Goal: Transaction & Acquisition: Purchase product/service

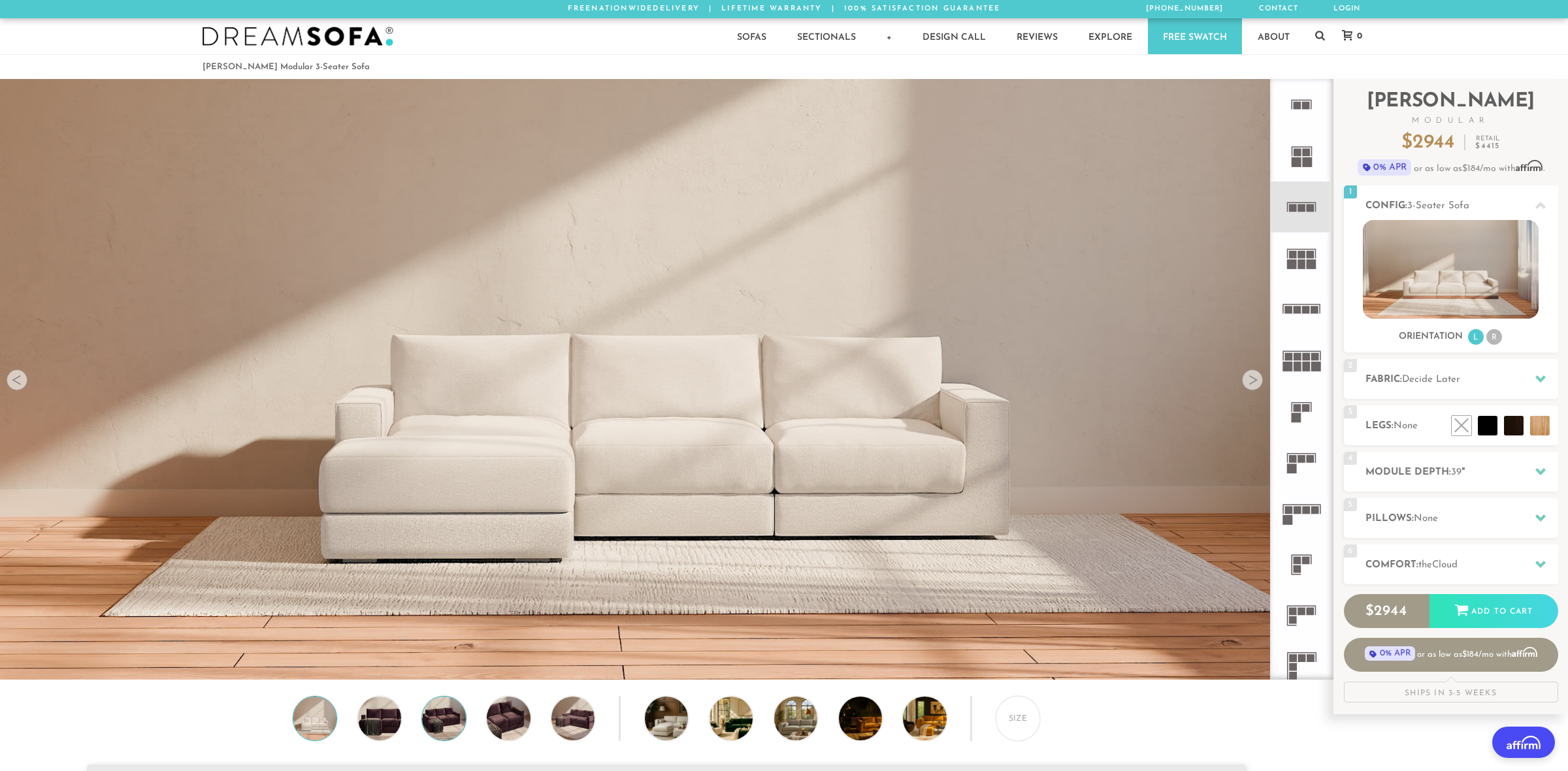
click at [436, 716] on img at bounding box center [444, 718] width 52 height 43
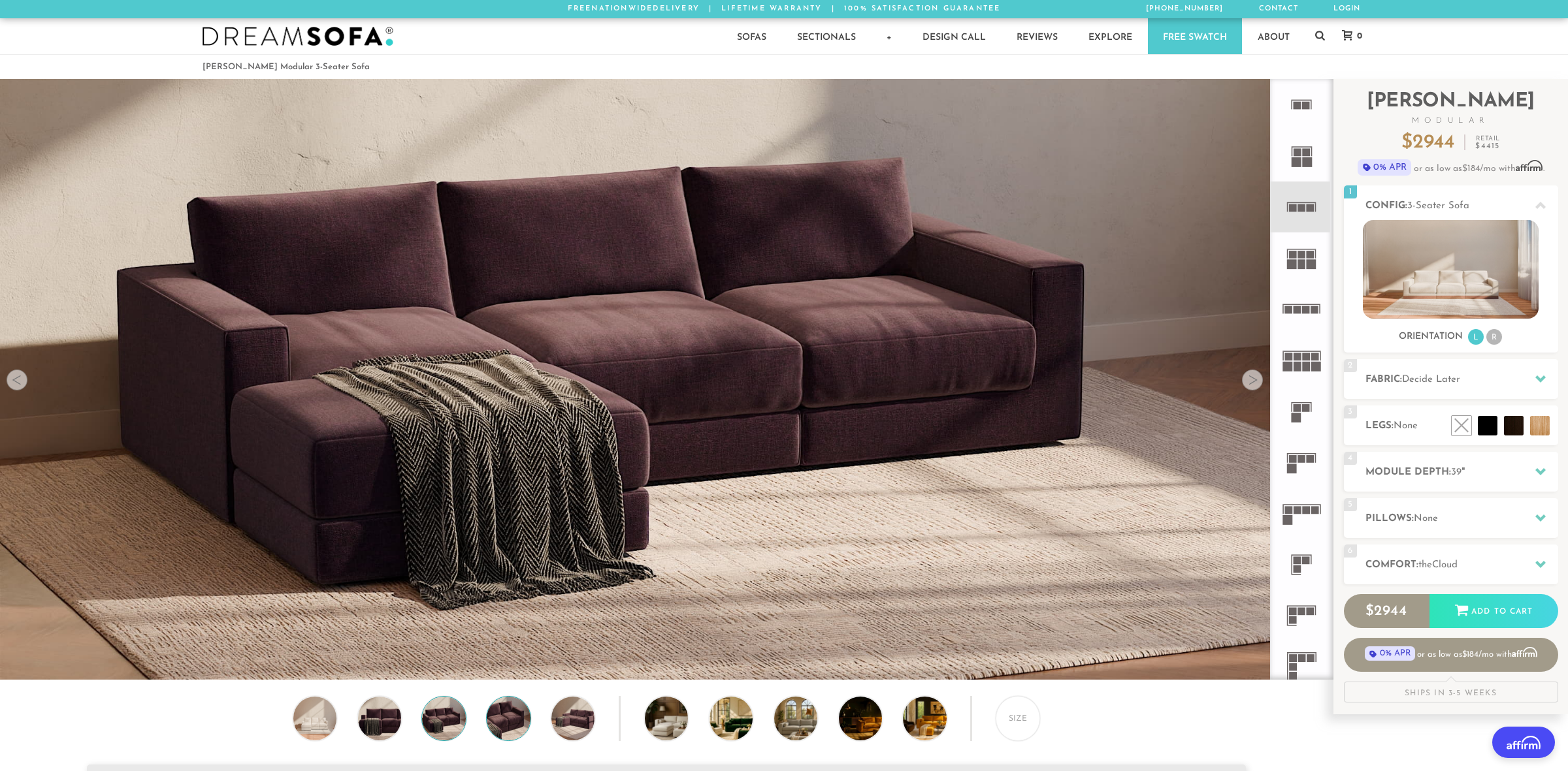
click at [493, 713] on img at bounding box center [508, 718] width 52 height 43
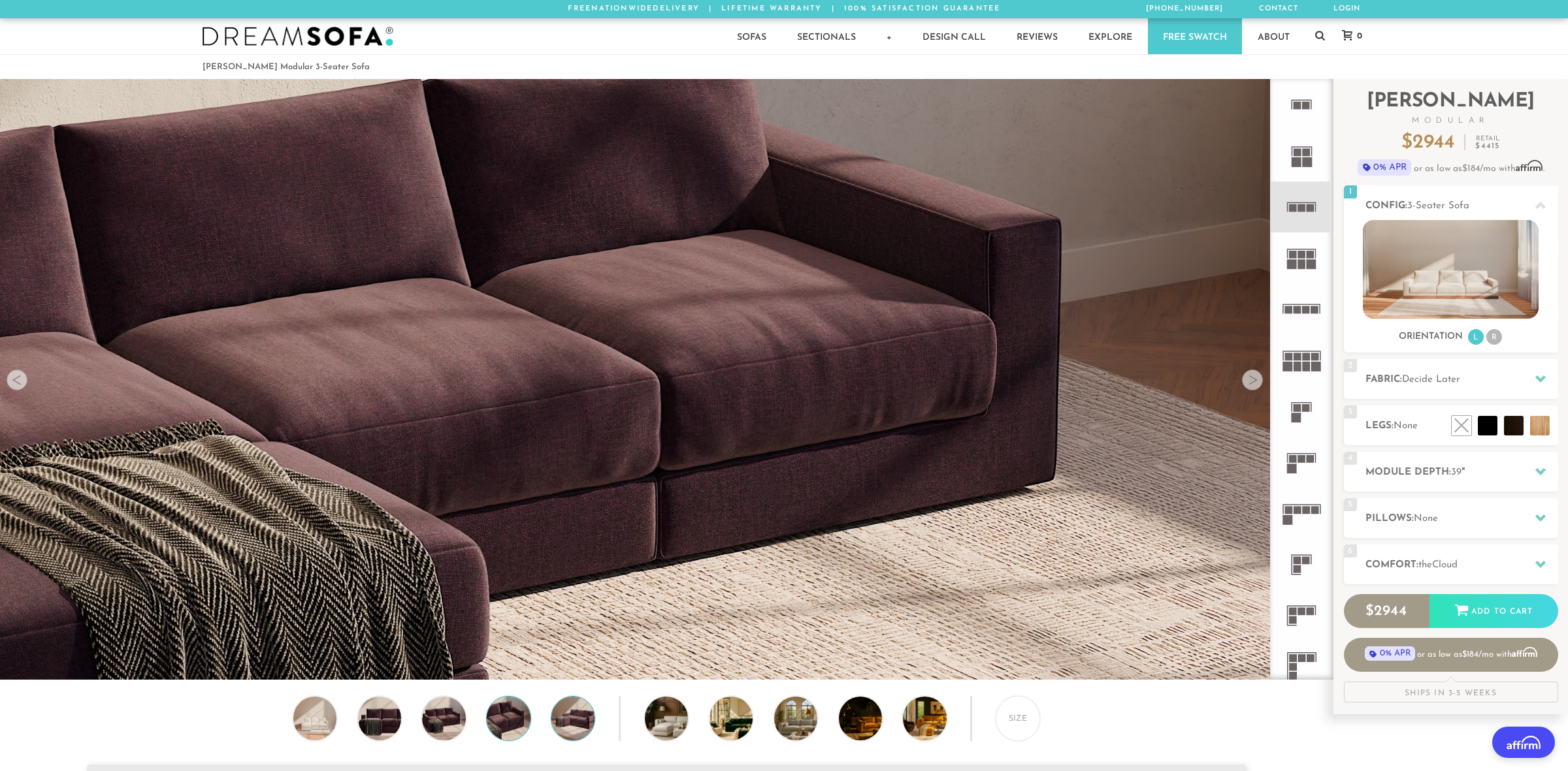
click at [575, 709] on img at bounding box center [573, 718] width 52 height 43
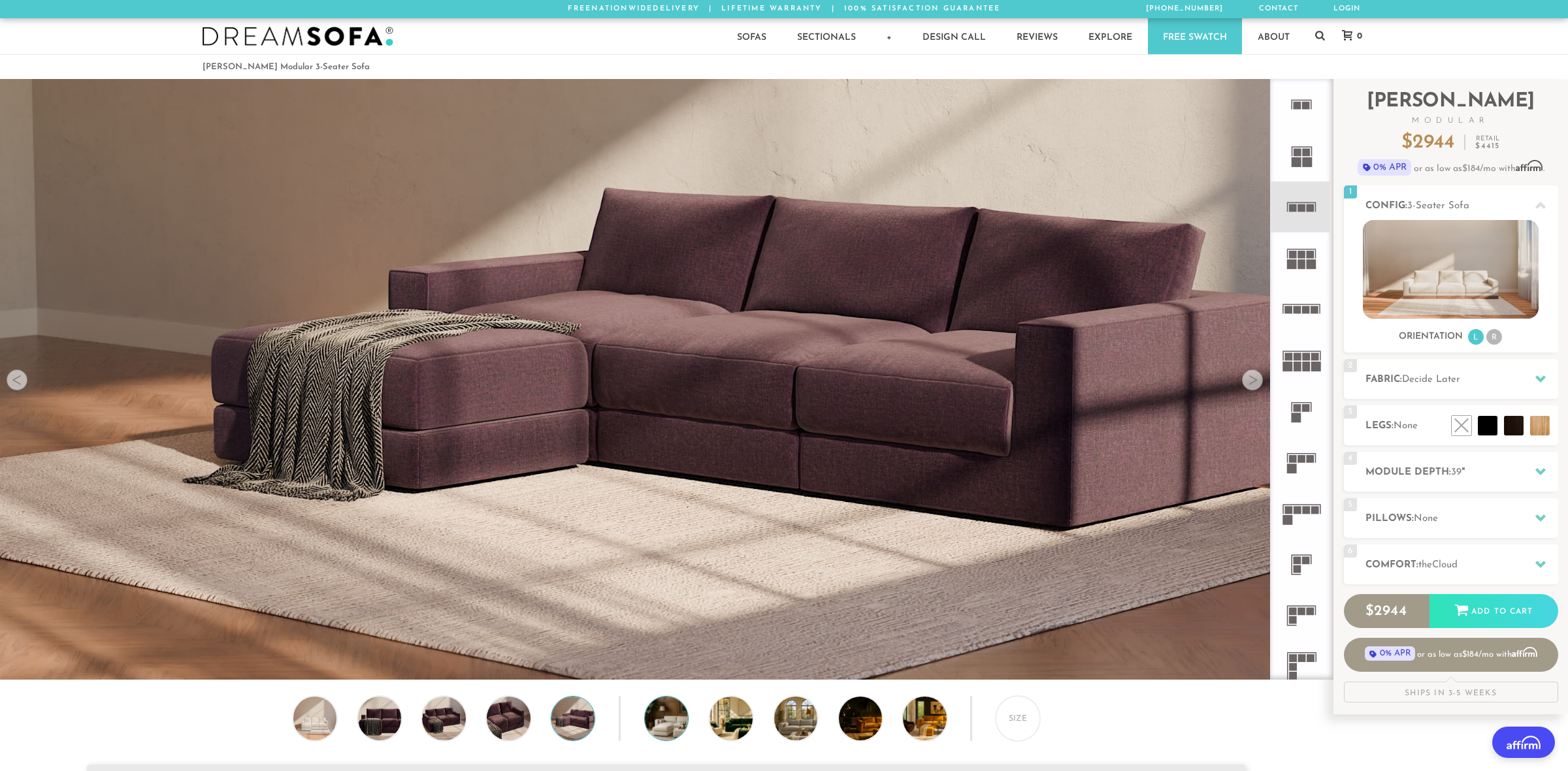
click at [676, 715] on img at bounding box center [683, 718] width 77 height 43
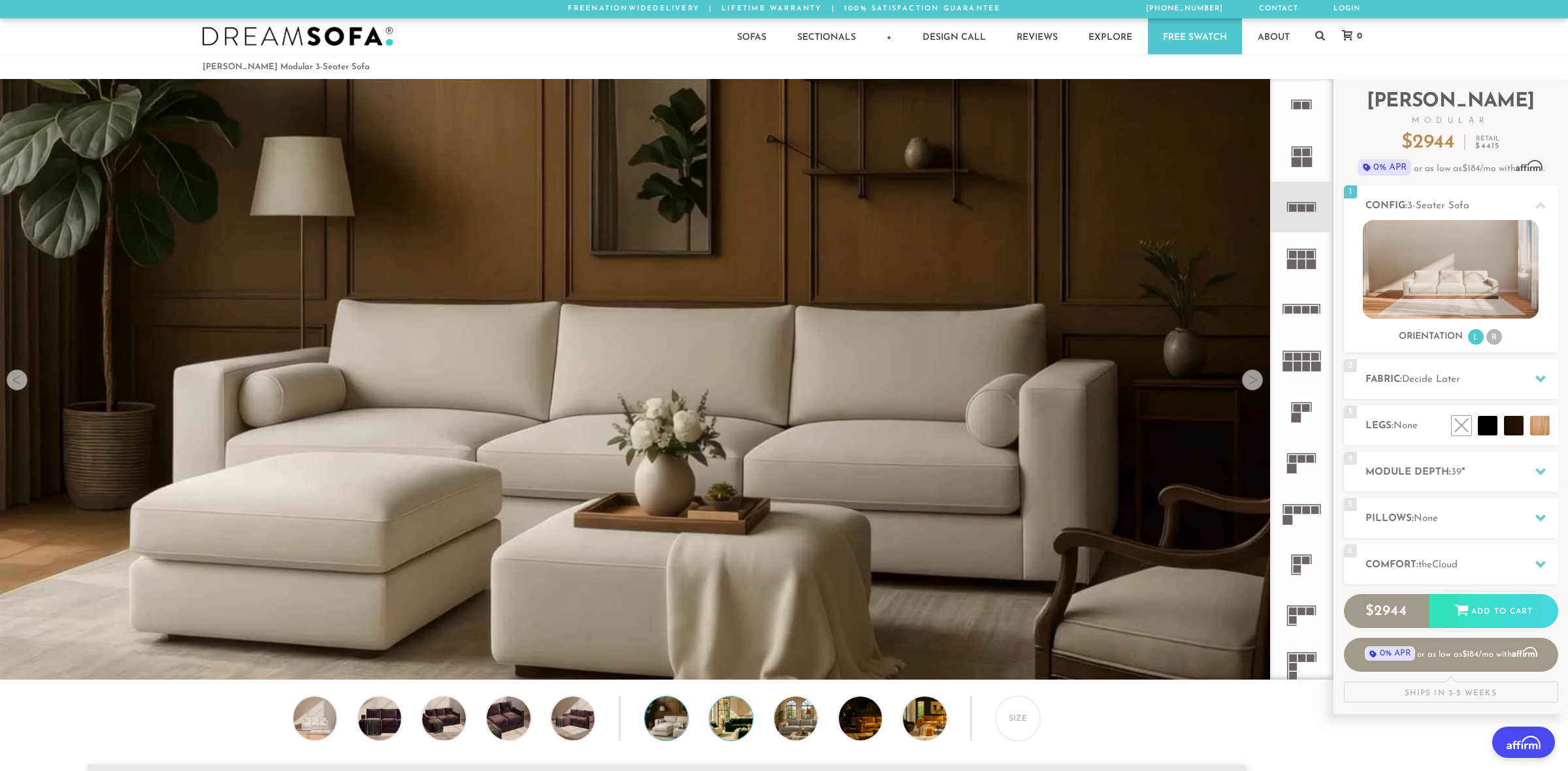
click at [711, 719] on img at bounding box center [748, 718] width 77 height 43
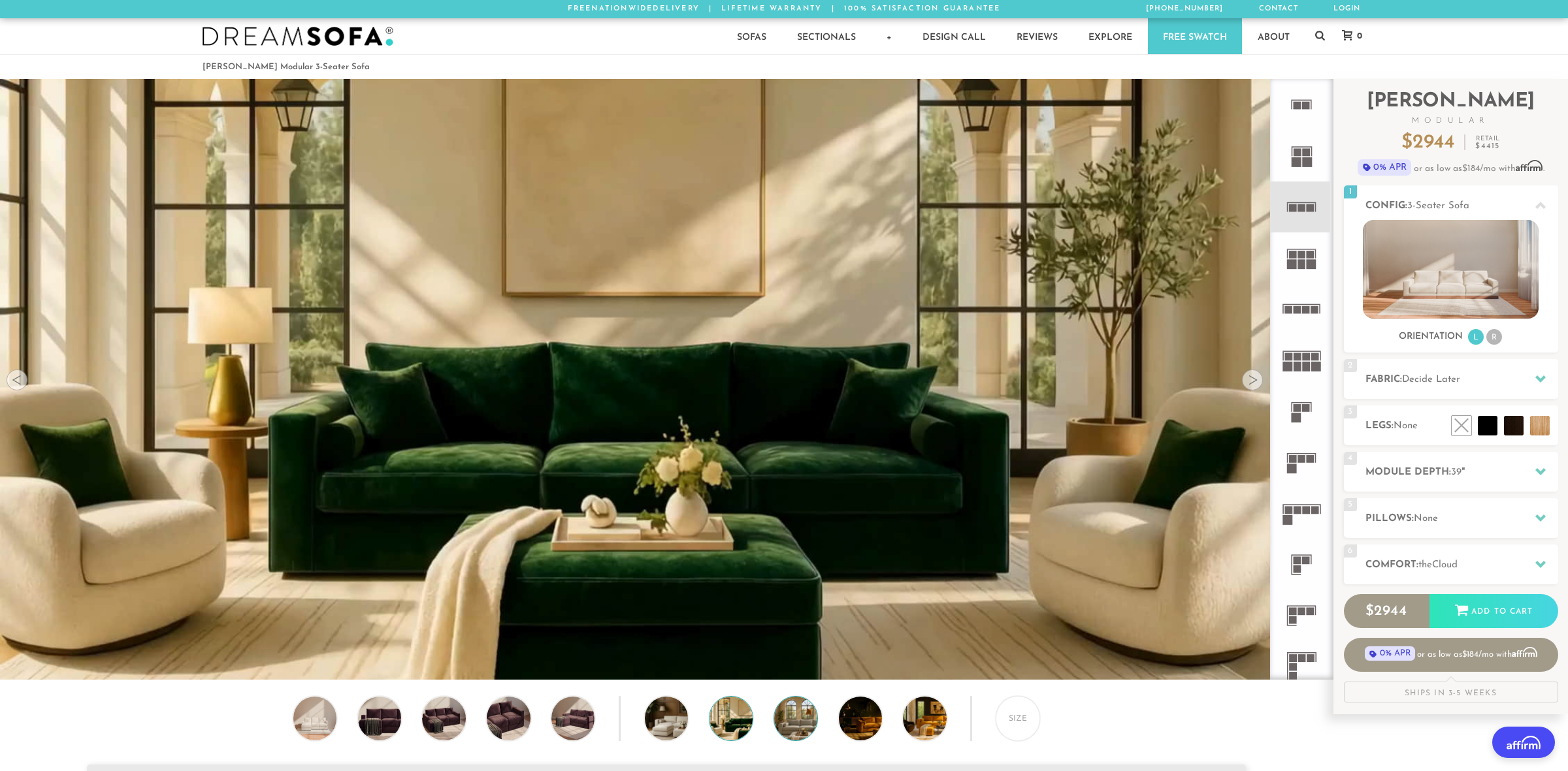
click at [779, 721] on img at bounding box center [812, 718] width 77 height 43
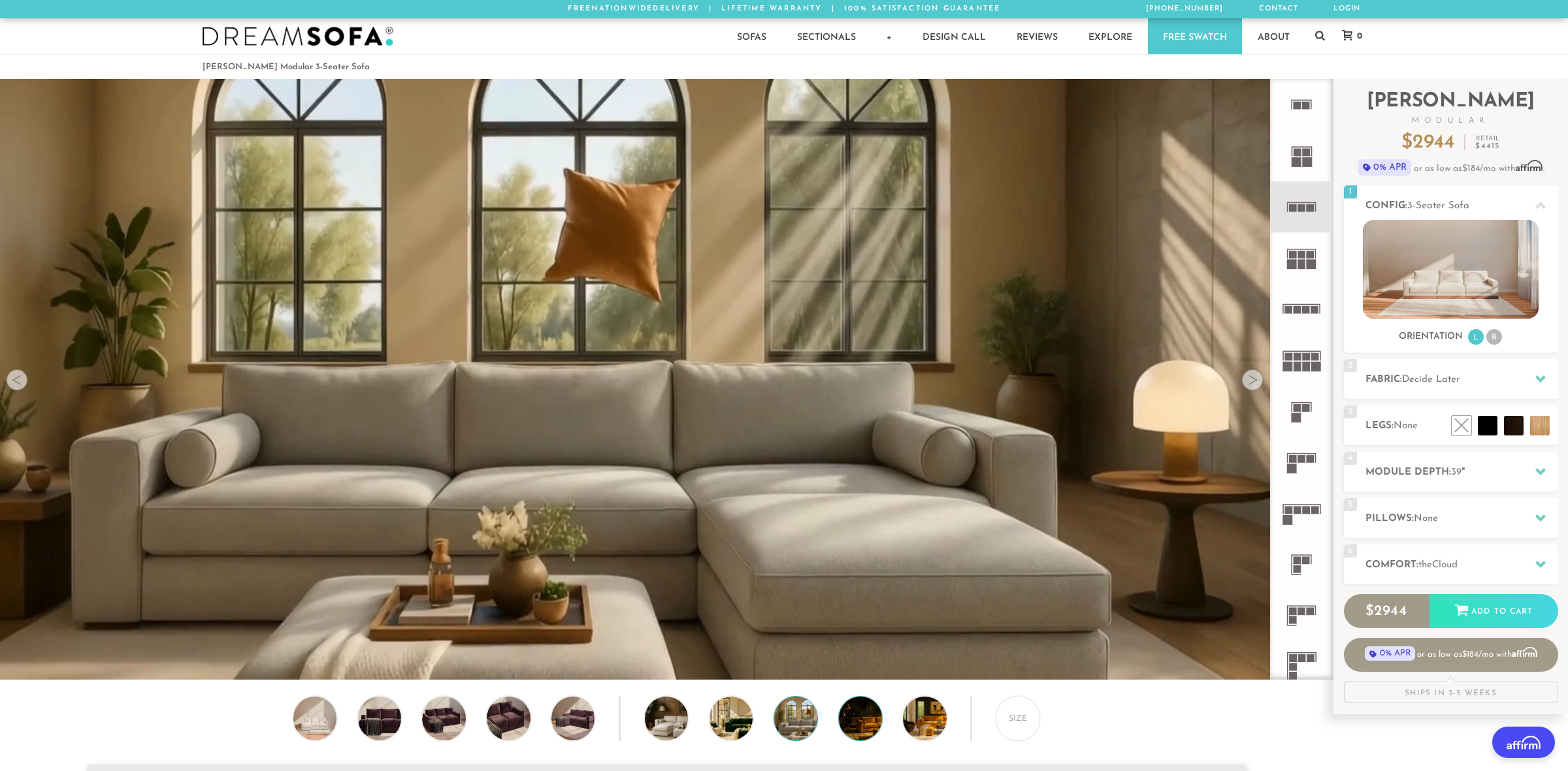
click at [862, 731] on img at bounding box center [877, 718] width 77 height 43
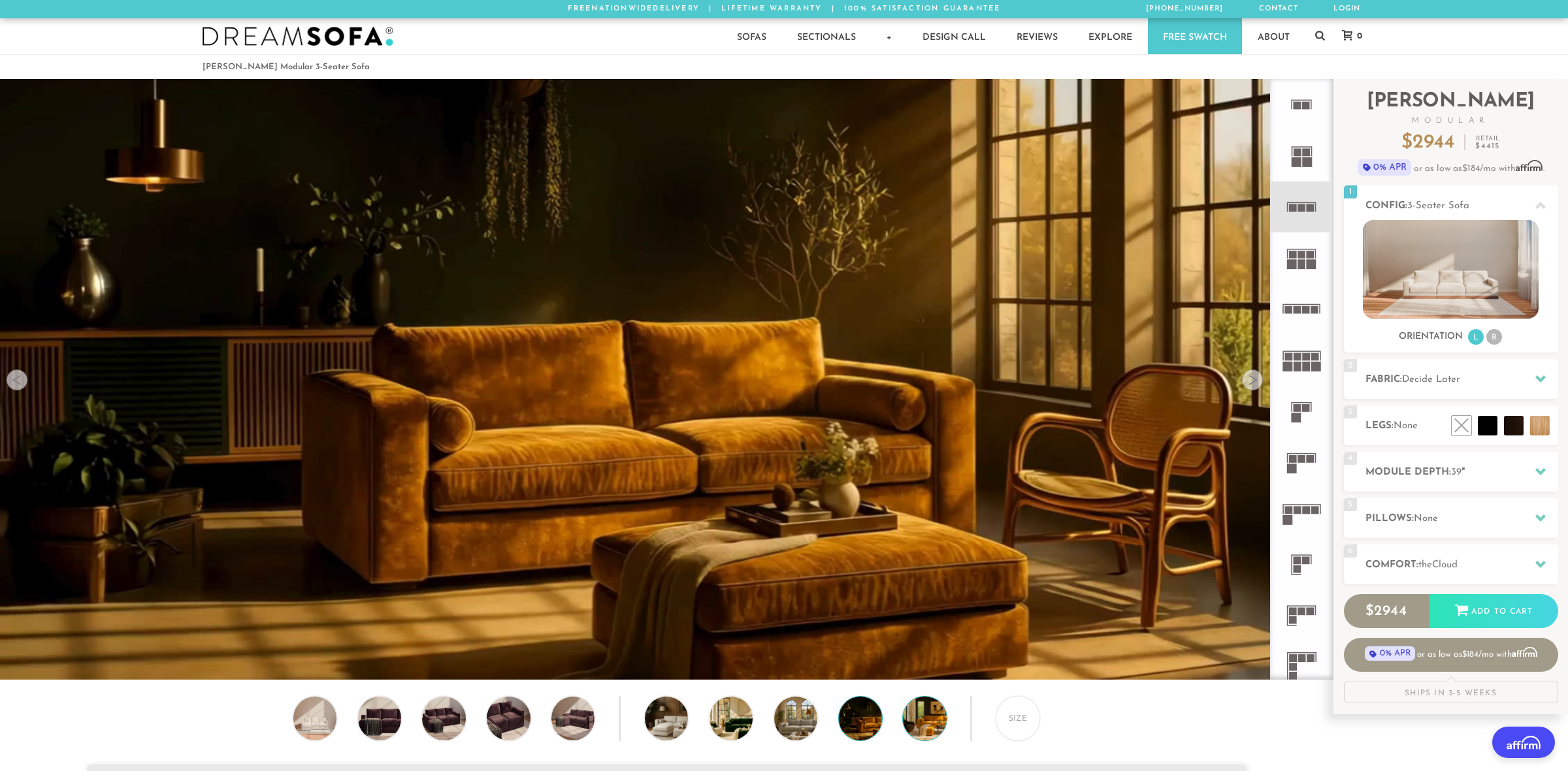
click at [929, 723] on img at bounding box center [941, 718] width 77 height 43
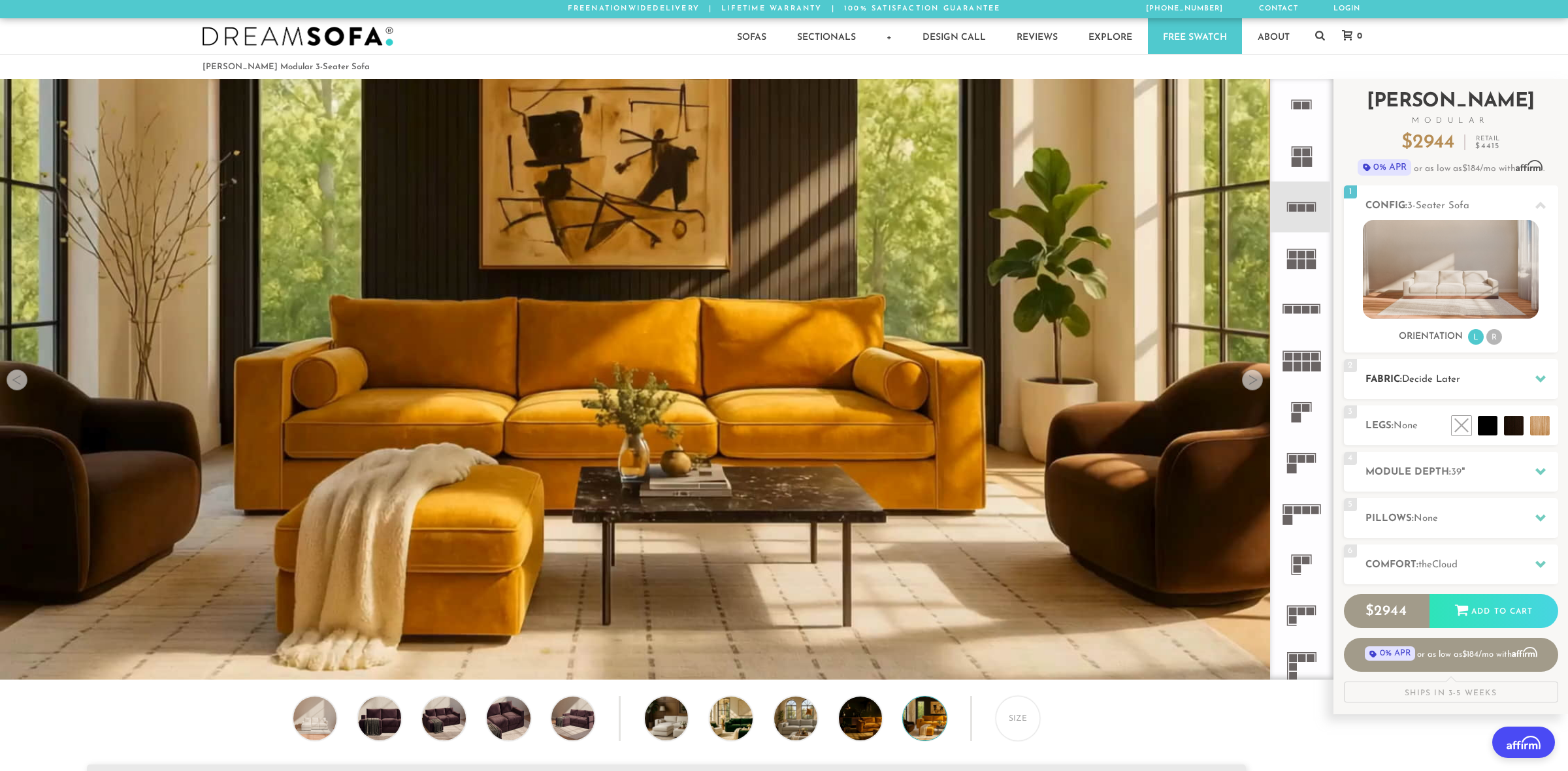
click at [1544, 381] on icon at bounding box center [1540, 379] width 11 height 11
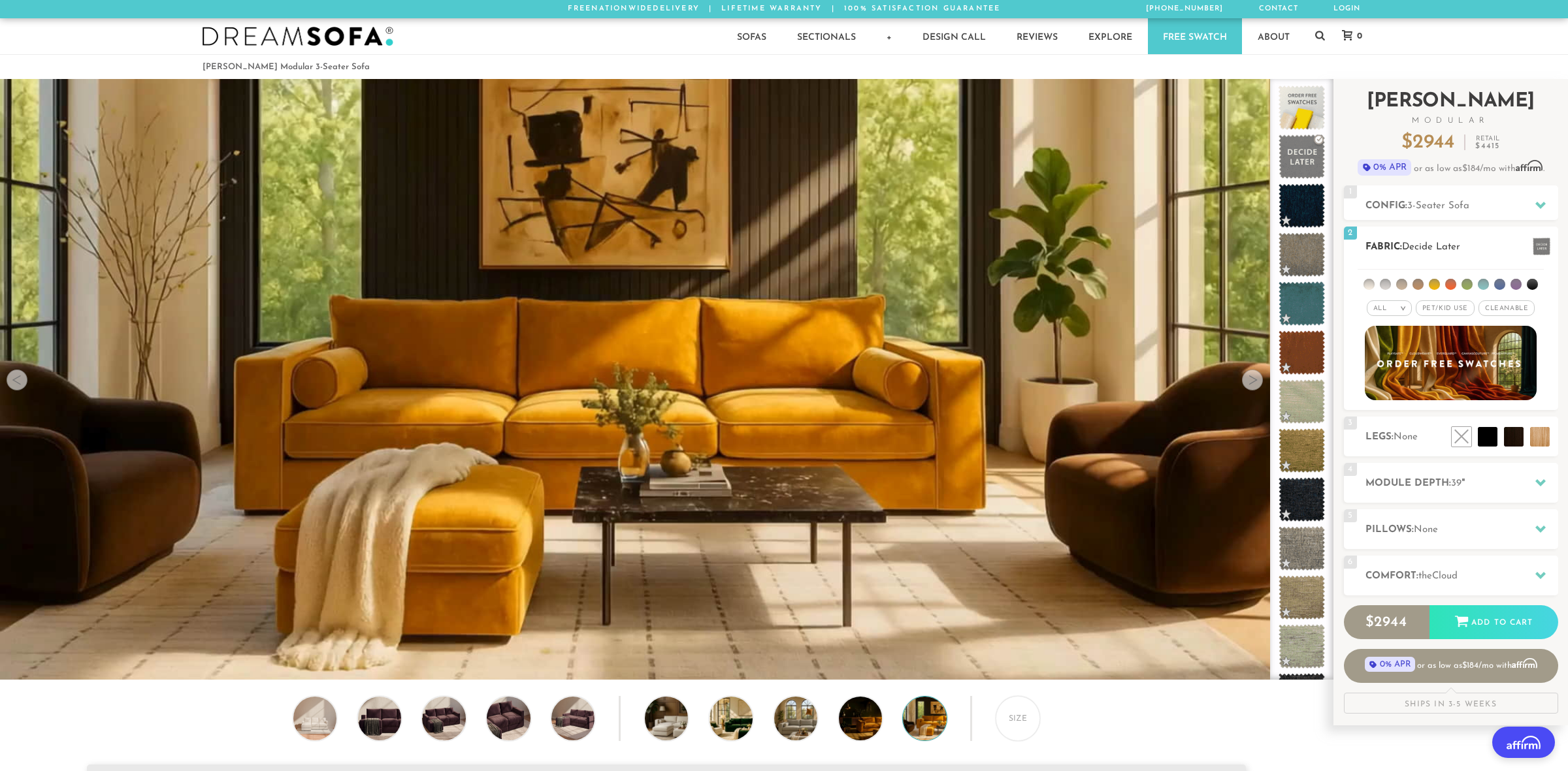
click at [1453, 308] on span "Pet/Kid Use x" at bounding box center [1445, 308] width 59 height 16
click at [1510, 310] on span "Cleanable x" at bounding box center [1510, 308] width 56 height 16
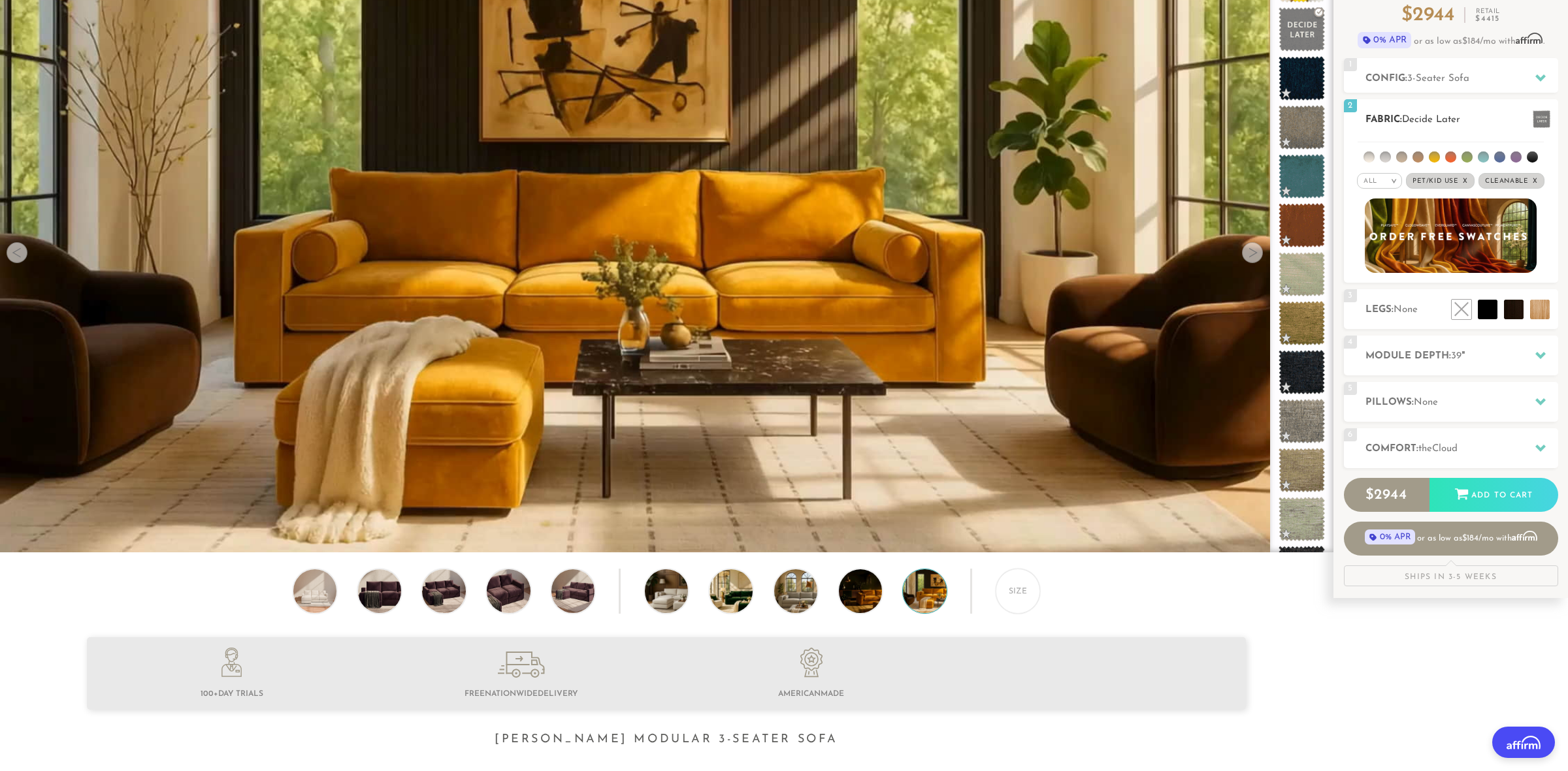
scroll to position [130, 0]
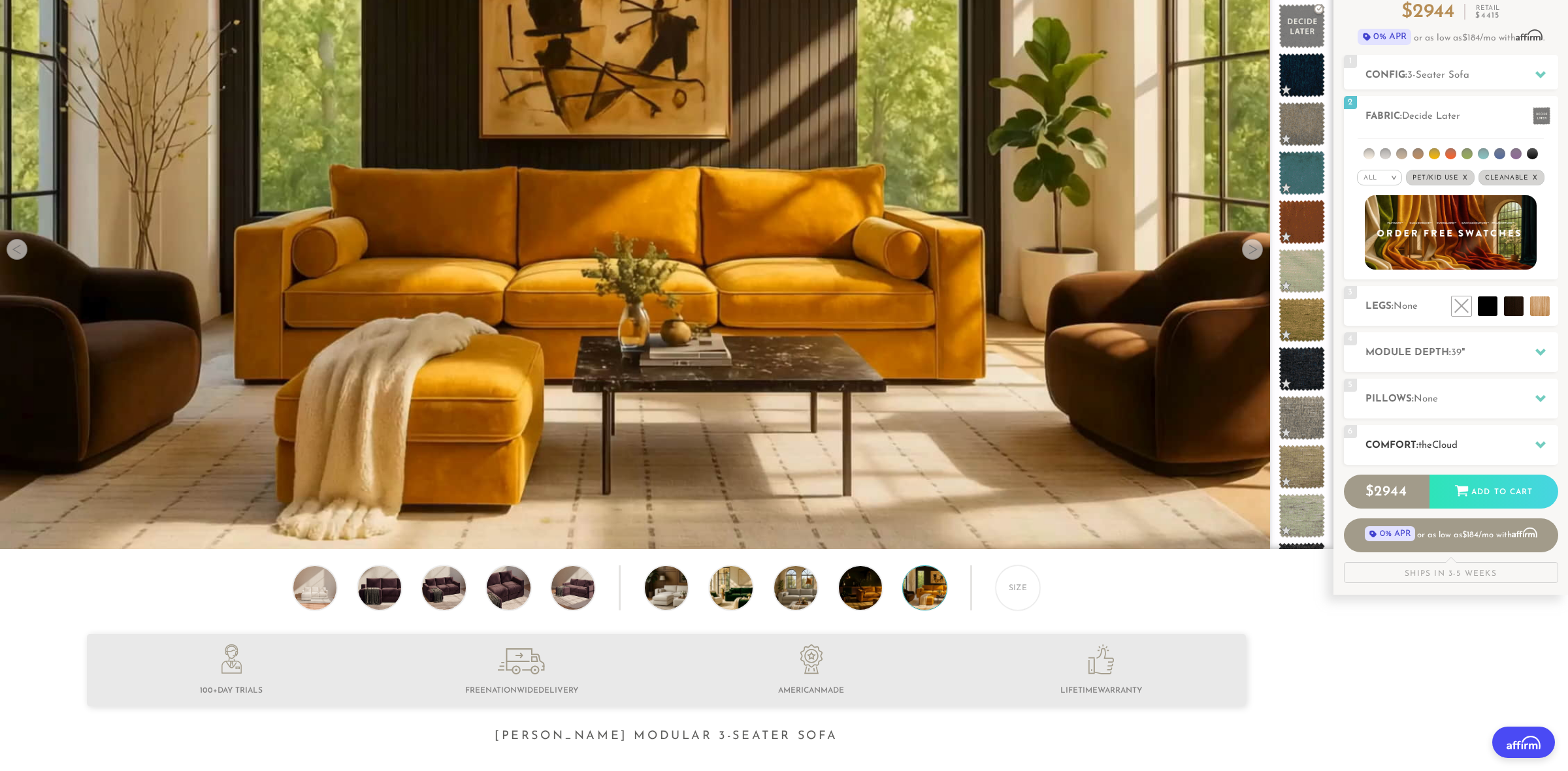
click at [1540, 441] on icon at bounding box center [1540, 444] width 11 height 11
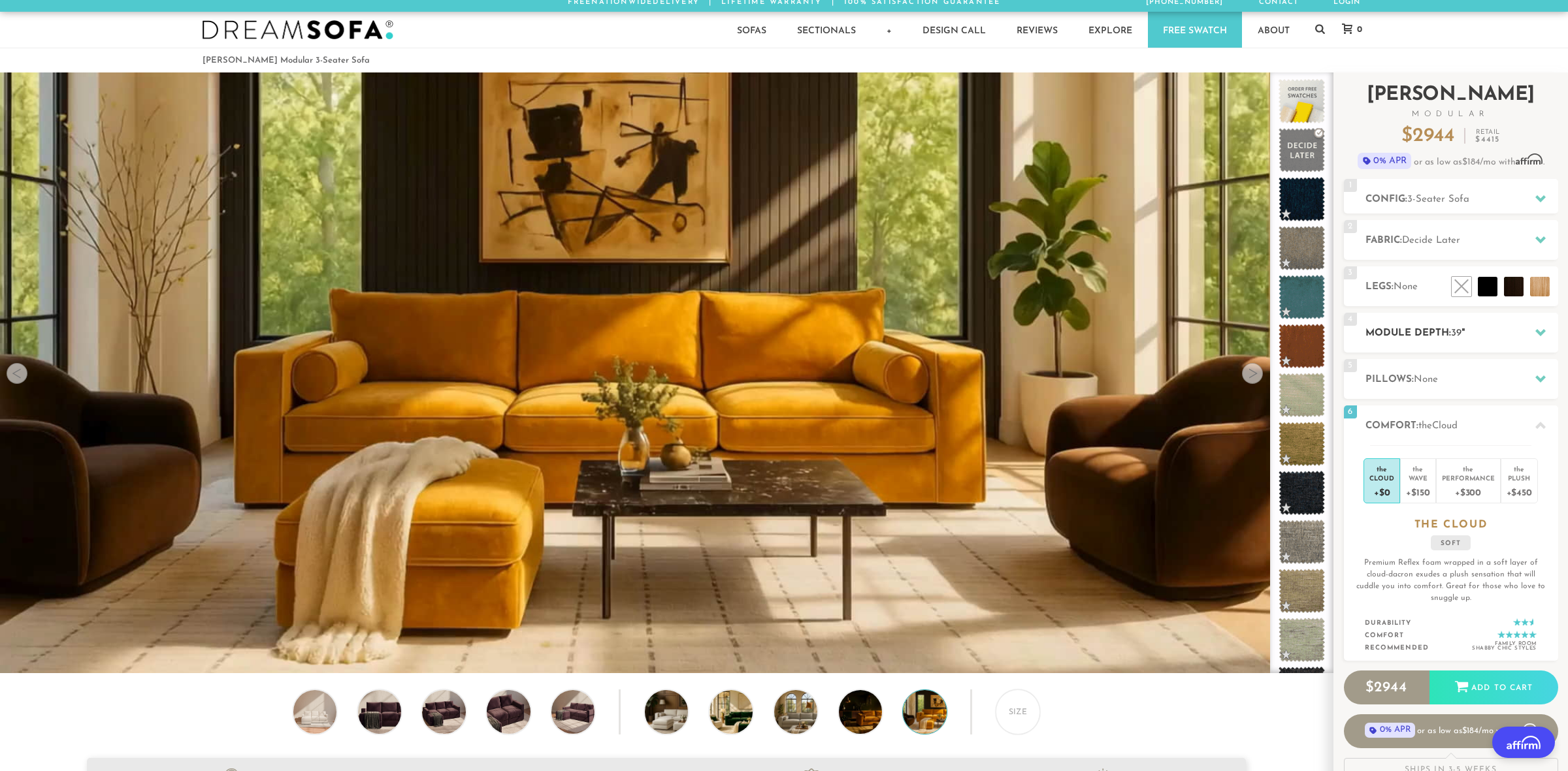
scroll to position [0, 0]
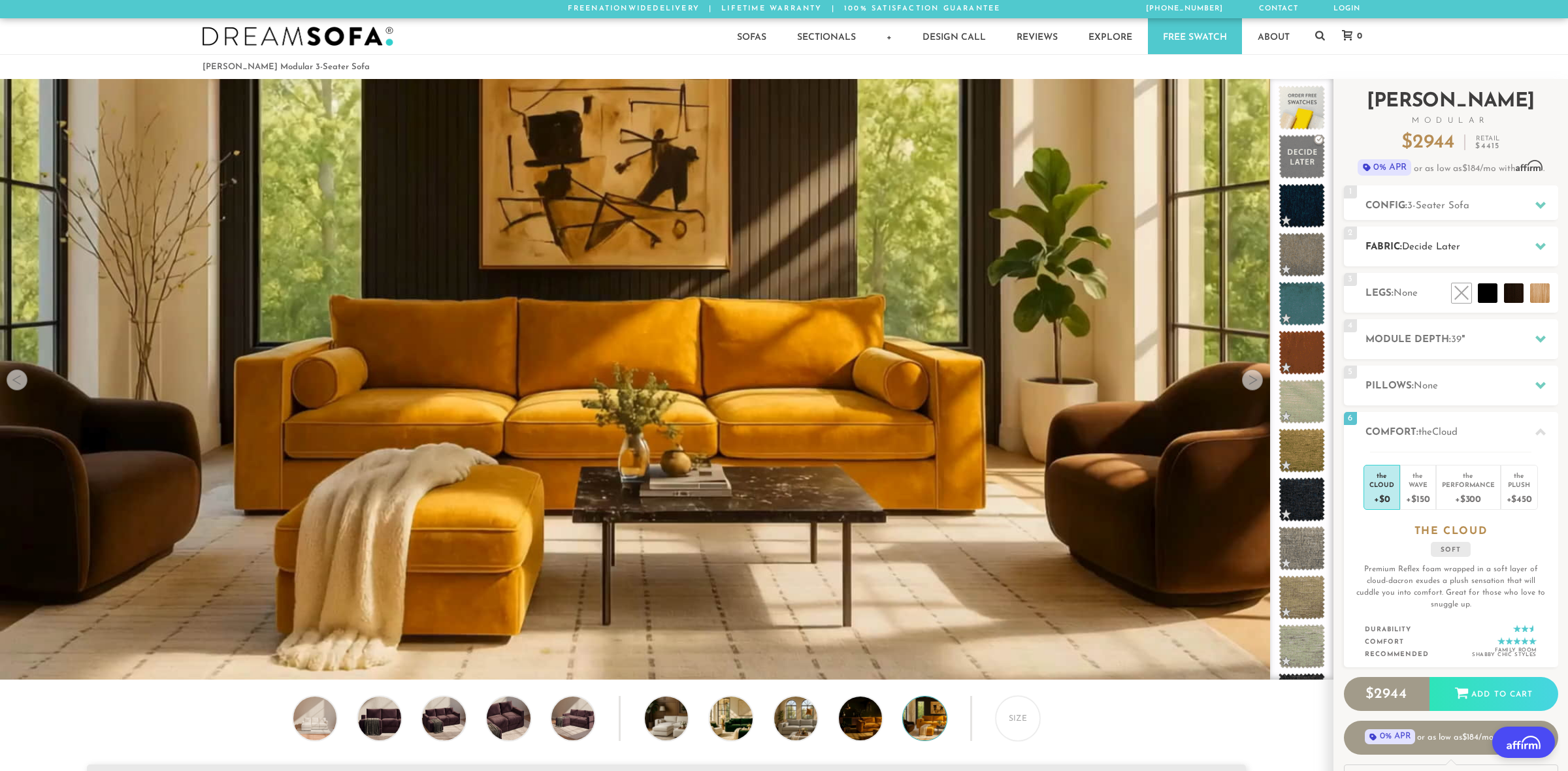
click at [1534, 248] on div at bounding box center [1540, 246] width 28 height 27
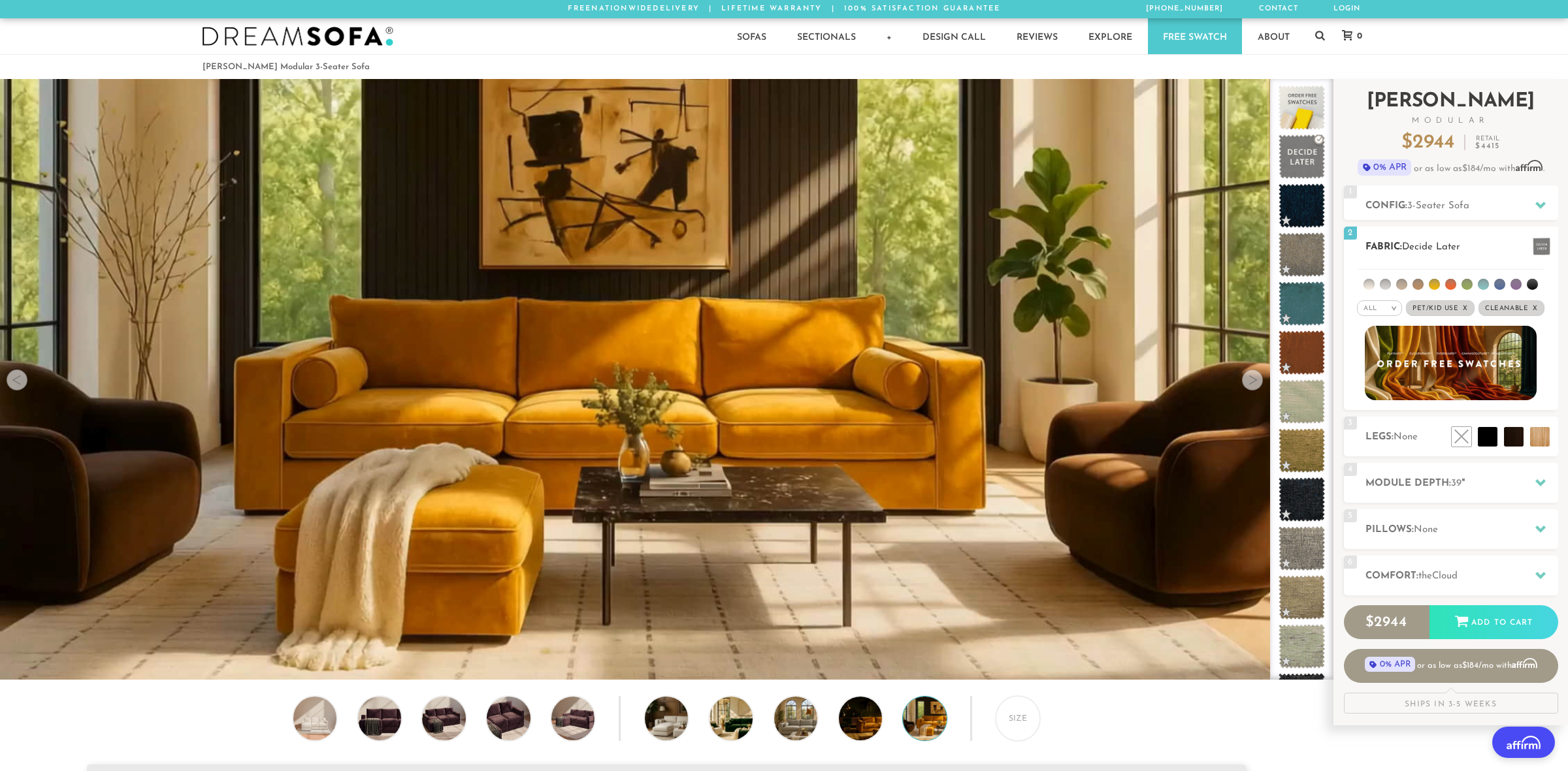
click at [1534, 248] on span at bounding box center [1541, 246] width 18 height 18
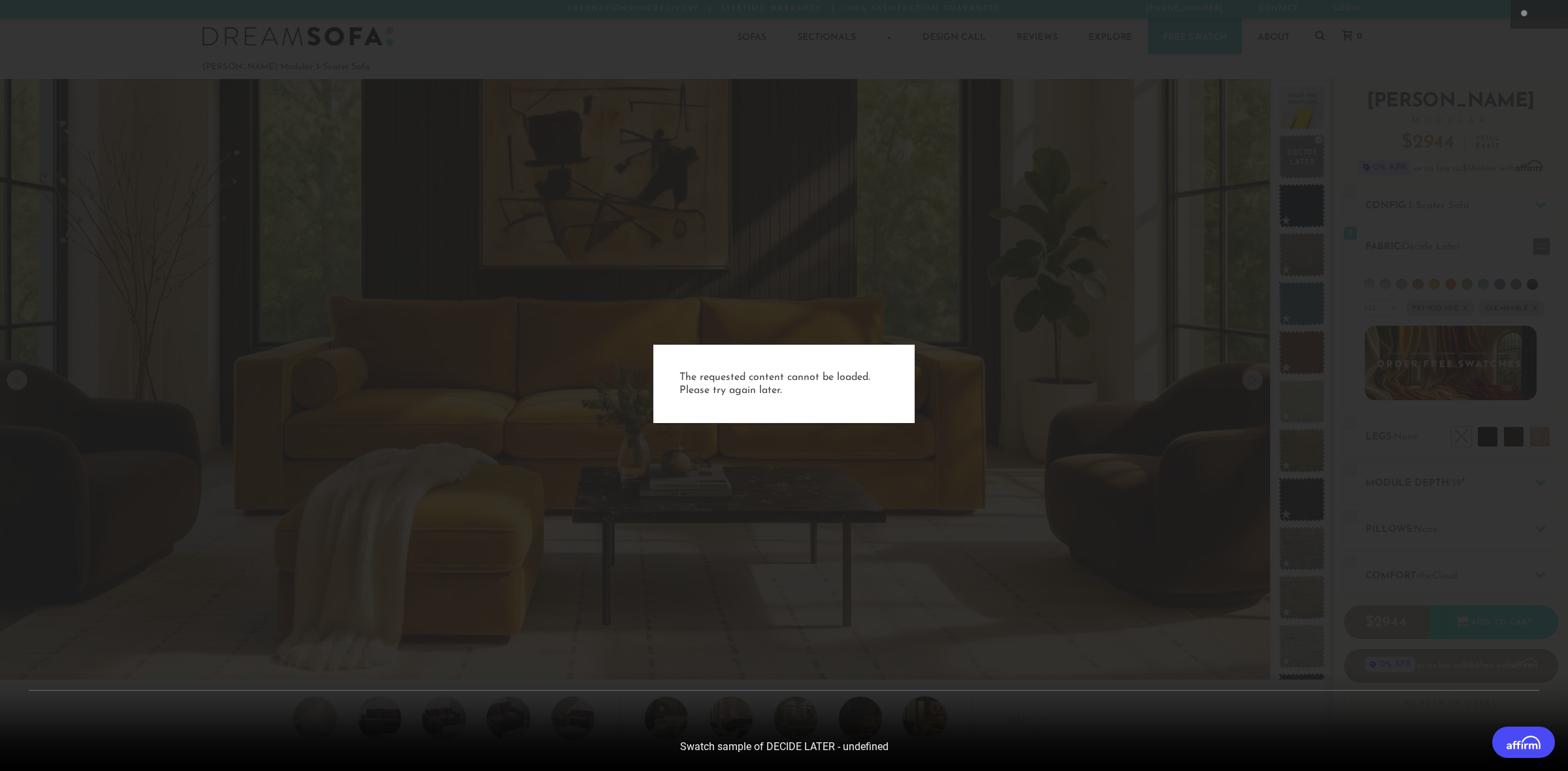
click at [959, 381] on div "The requested content cannot be loaded. Please try again later." at bounding box center [784, 385] width 1568 height 771
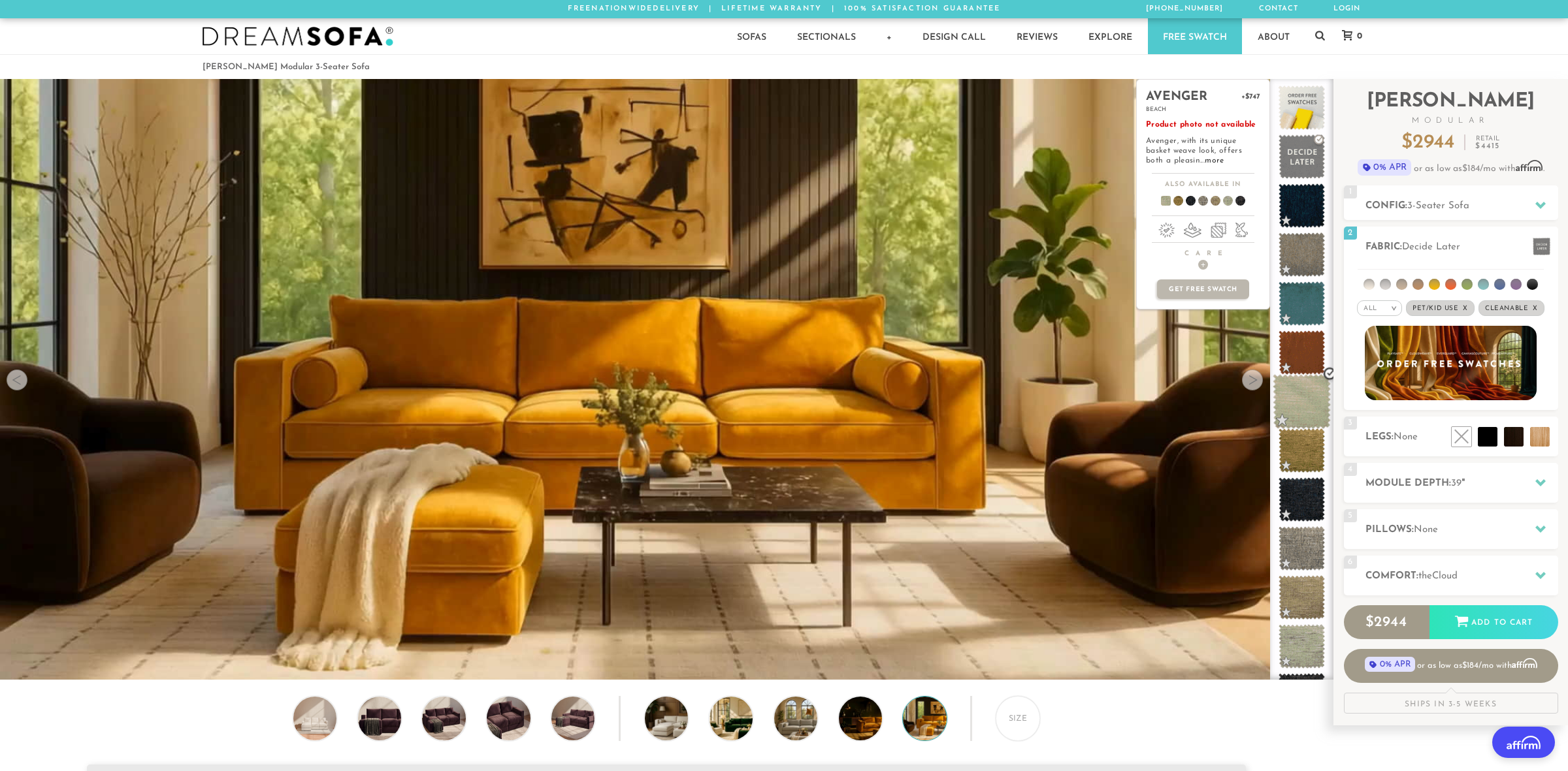
click at [1305, 402] on span at bounding box center [1302, 402] width 58 height 56
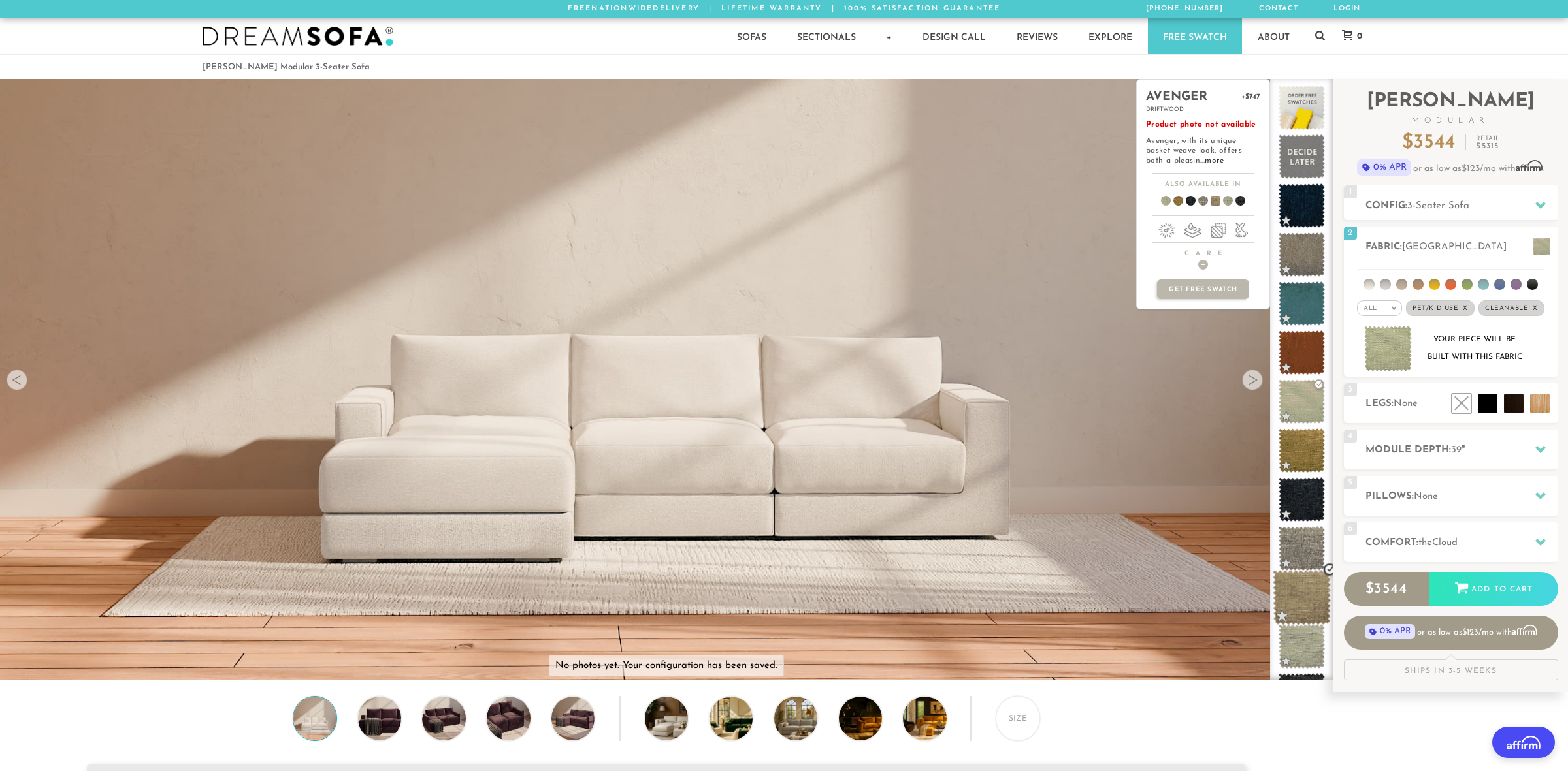
click at [1297, 595] on span at bounding box center [1302, 598] width 58 height 56
click at [1252, 387] on div "avalon_hp +$747 ginger Product photo not available Handsome woven fabric with a…" at bounding box center [1203, 379] width 134 height 601
click at [1251, 380] on div "avalon_hp +$747 ginger Product photo not available Handsome woven fabric with a…" at bounding box center [1203, 379] width 134 height 601
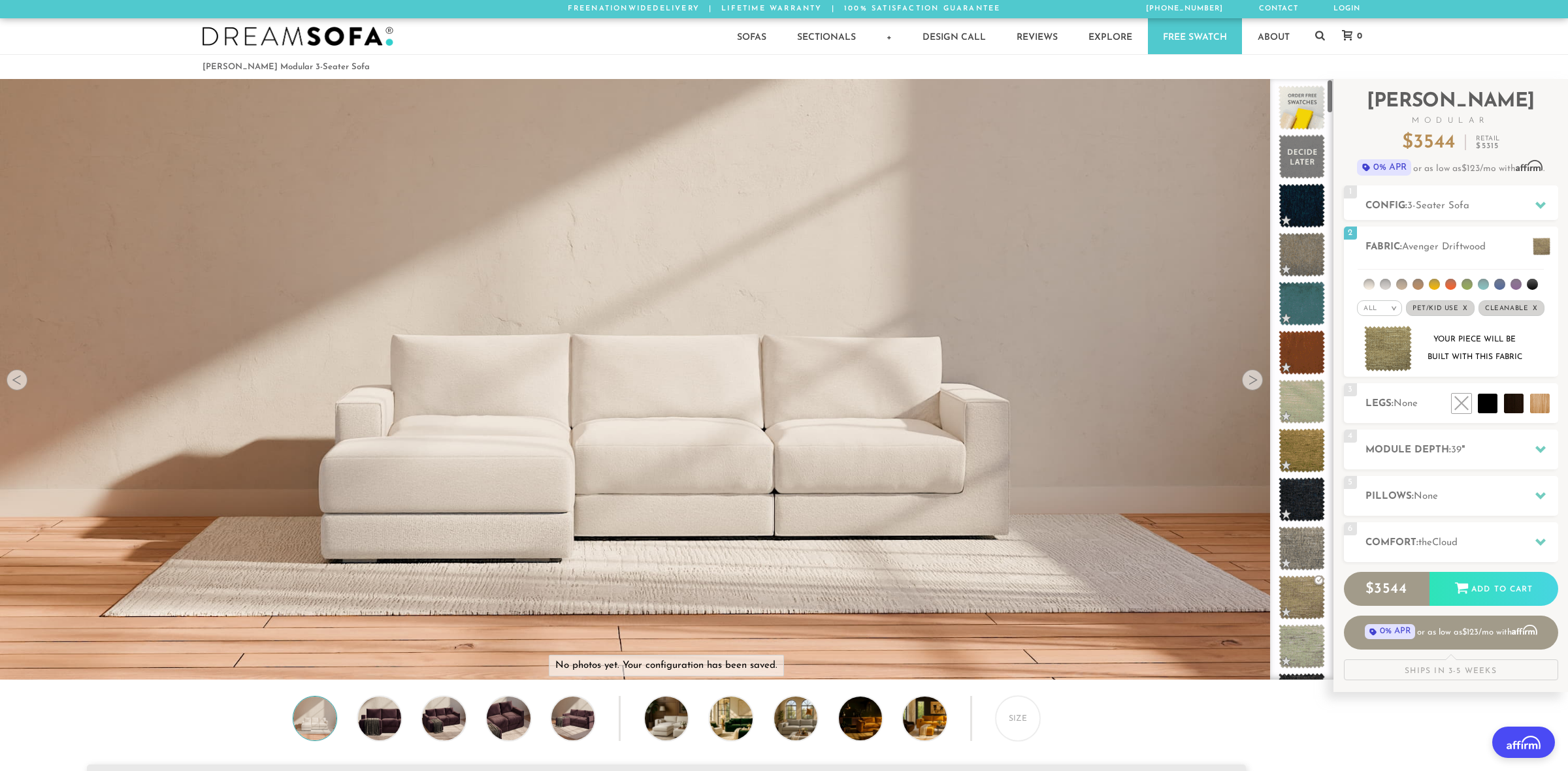
click at [1423, 40] on div at bounding box center [784, 36] width 1568 height 36
